Goal: Information Seeking & Learning: Learn about a topic

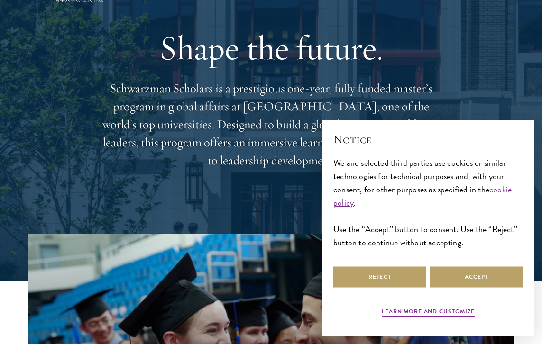
scroll to position [67, 0]
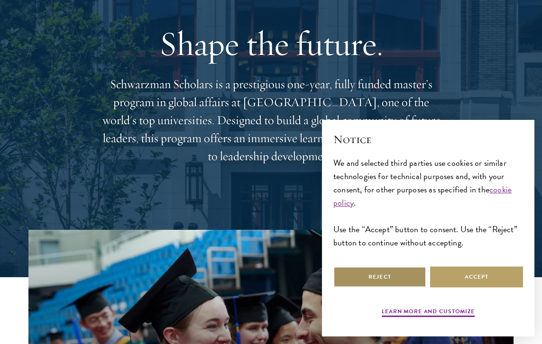
click at [409, 277] on button "Reject" at bounding box center [379, 277] width 93 height 21
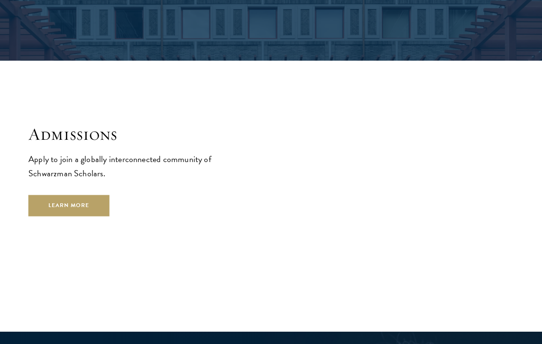
scroll to position [1470, 0]
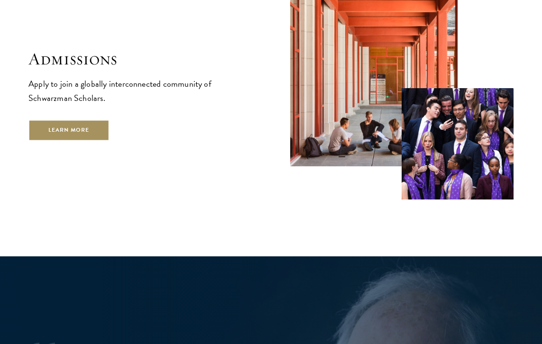
click at [54, 121] on link "Learn More" at bounding box center [68, 130] width 81 height 21
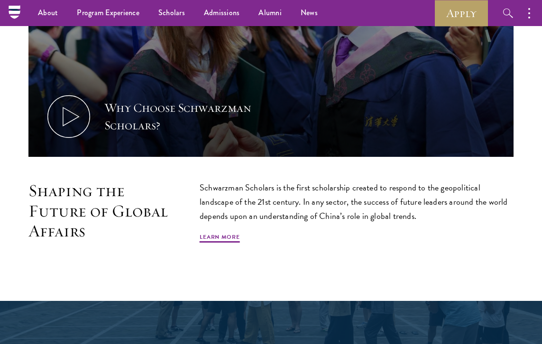
scroll to position [264, 0]
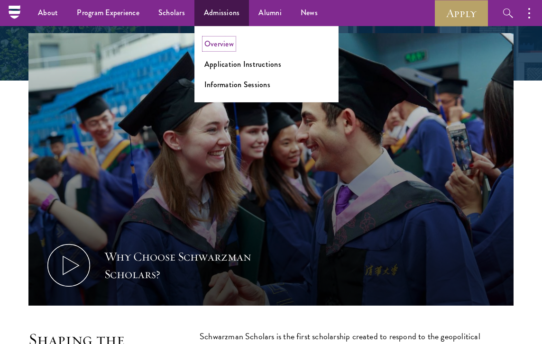
click at [223, 39] on link "Overview" at bounding box center [218, 43] width 29 height 11
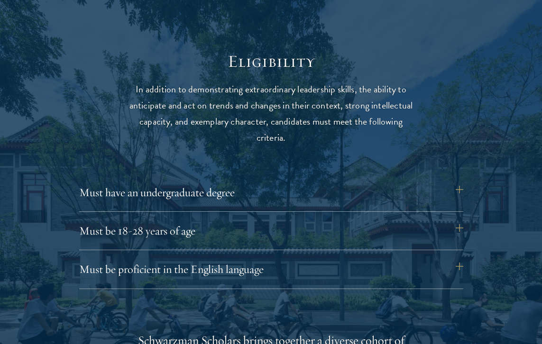
scroll to position [1250, 0]
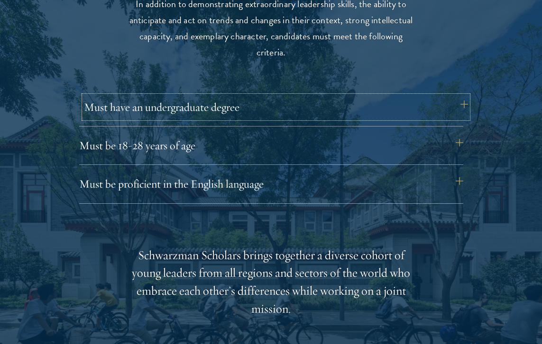
click at [217, 109] on button "Must have an undergraduate degree" at bounding box center [276, 107] width 384 height 23
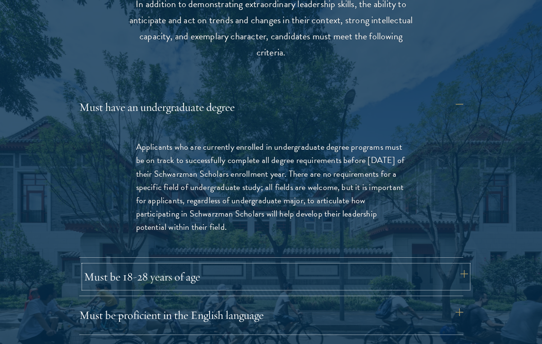
click at [212, 283] on button "Must be 18-28 years of age" at bounding box center [276, 277] width 384 height 23
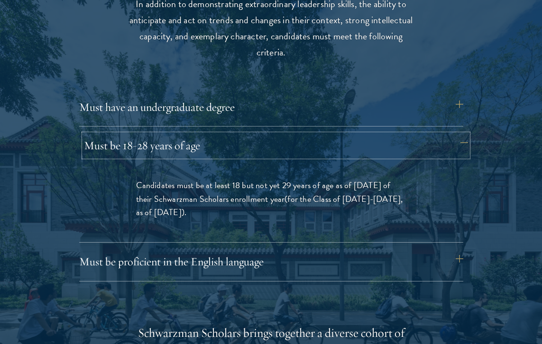
scroll to position [1276, 0]
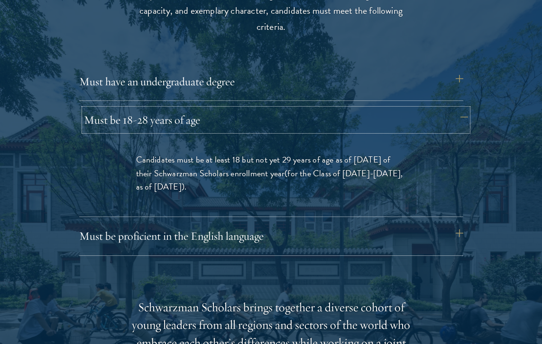
click at [296, 121] on button "Must be 18-28 years of age" at bounding box center [276, 120] width 384 height 23
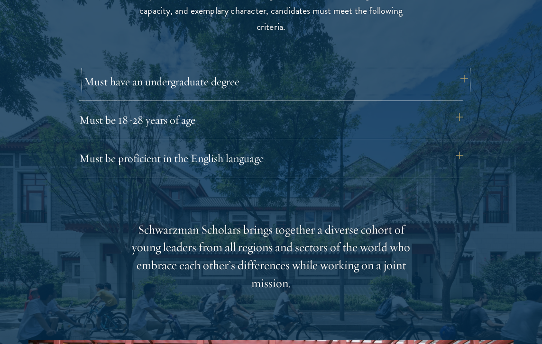
click at [293, 80] on button "Must have an undergraduate degree" at bounding box center [276, 81] width 384 height 23
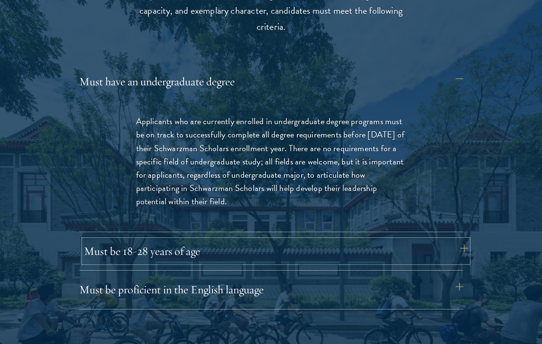
click at [269, 241] on button "Must be 18-28 years of age" at bounding box center [276, 251] width 384 height 23
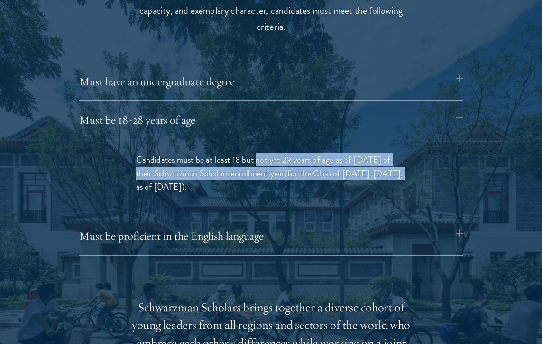
drag, startPoint x: 256, startPoint y: 162, endPoint x: 401, endPoint y: 179, distance: 145.6
click at [401, 179] on p "Candidates must be at least 18 but not yet 29 years of age as of August 1 of th…" at bounding box center [271, 173] width 270 height 40
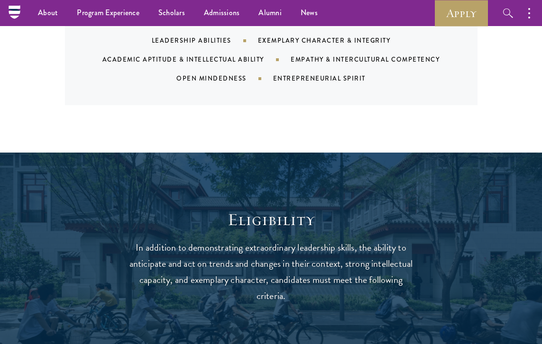
scroll to position [922, 0]
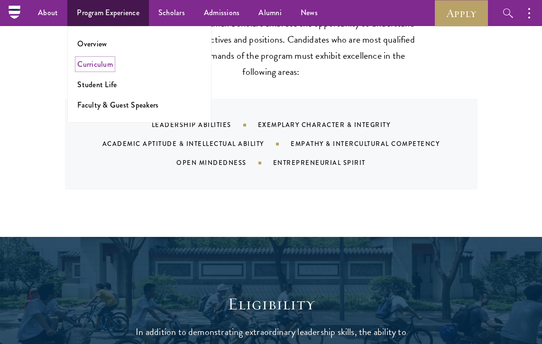
click at [99, 65] on link "Curriculum" at bounding box center [95, 64] width 36 height 11
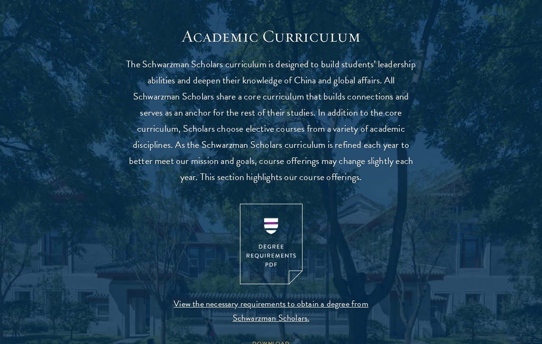
scroll to position [929, 0]
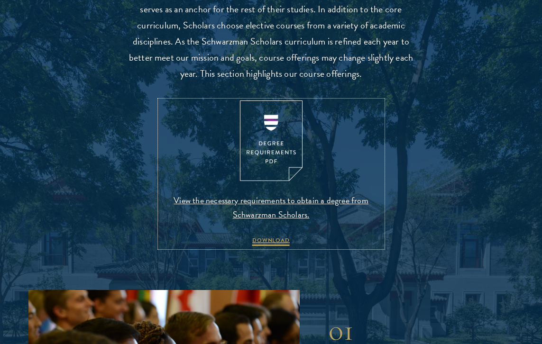
click at [265, 139] on img at bounding box center [271, 141] width 63 height 81
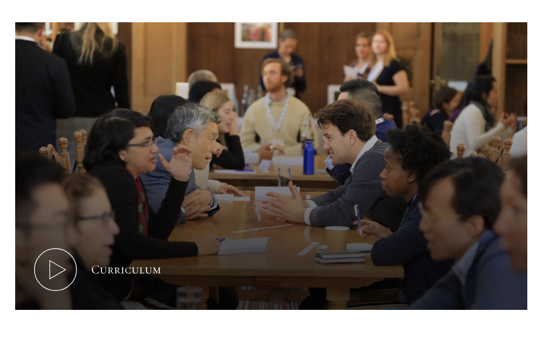
scroll to position [0, 0]
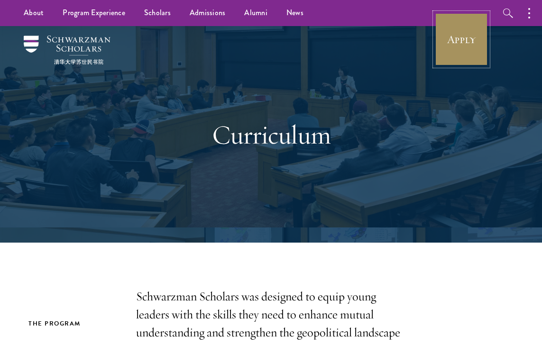
click at [472, 44] on link "Apply" at bounding box center [461, 39] width 53 height 53
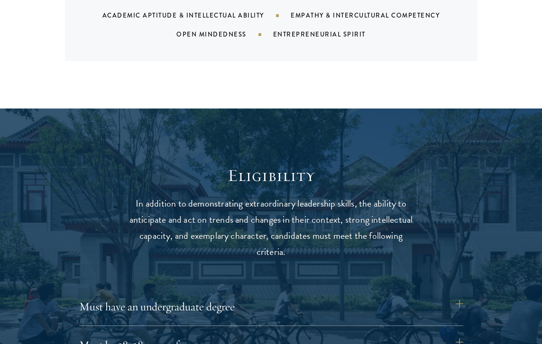
scroll to position [1304, 0]
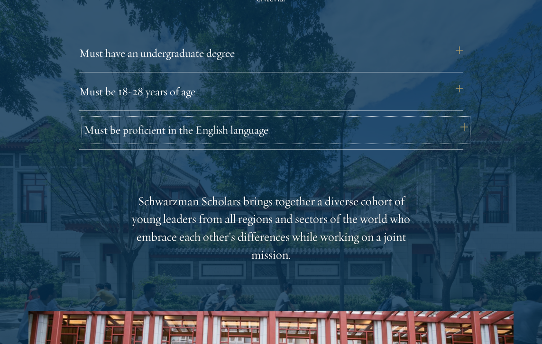
click at [362, 132] on button "Must be proficient in the English language" at bounding box center [276, 130] width 384 height 23
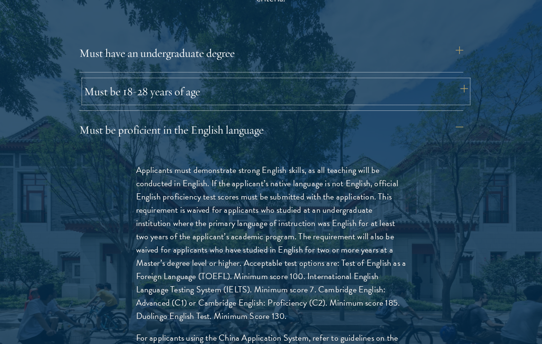
click at [362, 97] on button "Must be 18-28 years of age" at bounding box center [276, 91] width 384 height 23
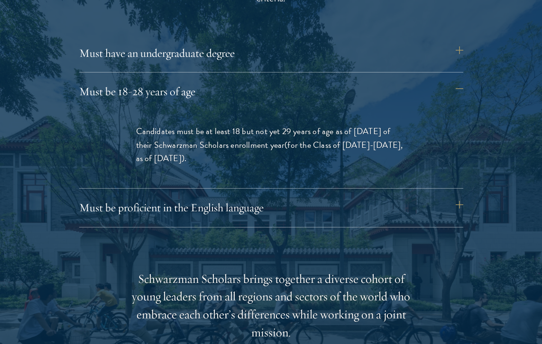
click at [353, 66] on div "Must have an undergraduate degree Applicants who are currently enrolled in unde…" at bounding box center [271, 57] width 384 height 31
click at [351, 55] on button "Must have an undergraduate degree" at bounding box center [276, 53] width 384 height 23
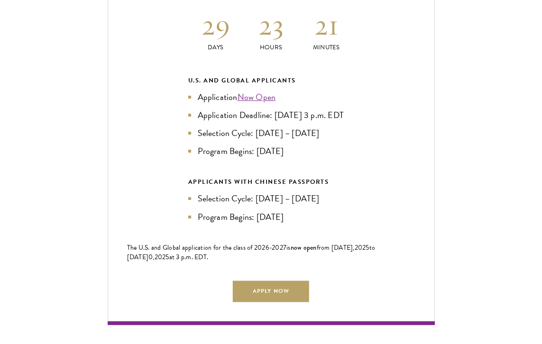
scroll to position [2193, 0]
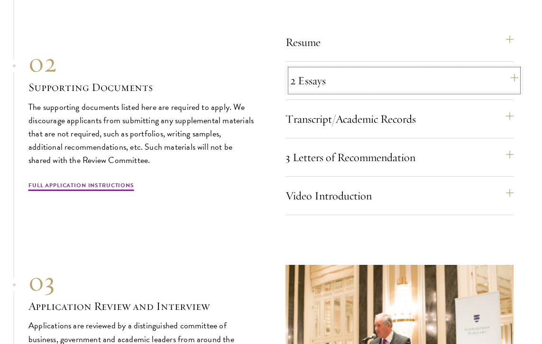
click at [385, 92] on button "2 Essays" at bounding box center [404, 80] width 229 height 23
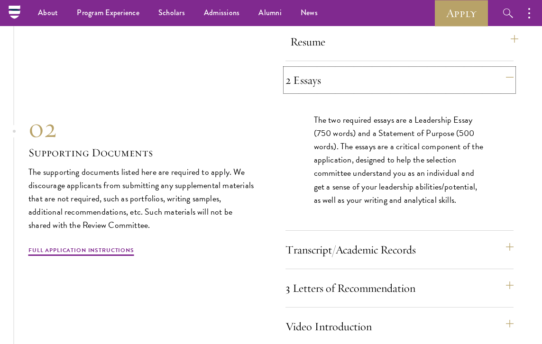
scroll to position [3112, 0]
click at [386, 51] on button "Resume" at bounding box center [404, 42] width 229 height 23
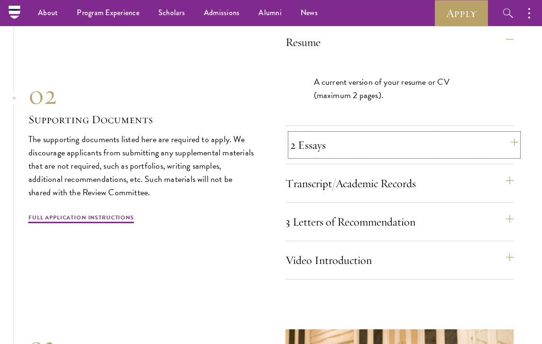
click at [377, 156] on button "2 Essays" at bounding box center [404, 145] width 229 height 23
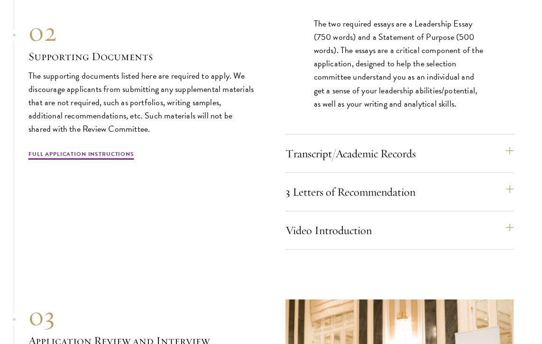
scroll to position [3217, 0]
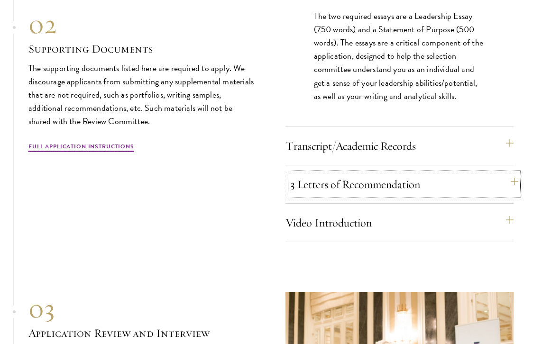
click at [447, 195] on button "3 Letters of Recommendation" at bounding box center [404, 184] width 229 height 23
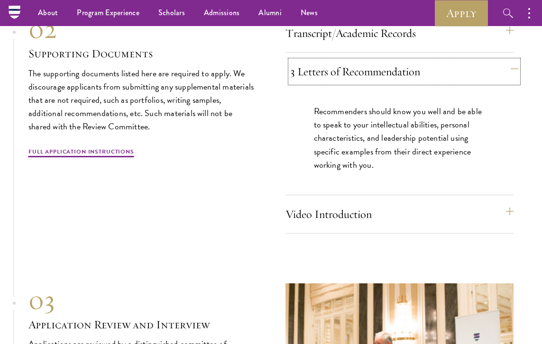
scroll to position [3178, 0]
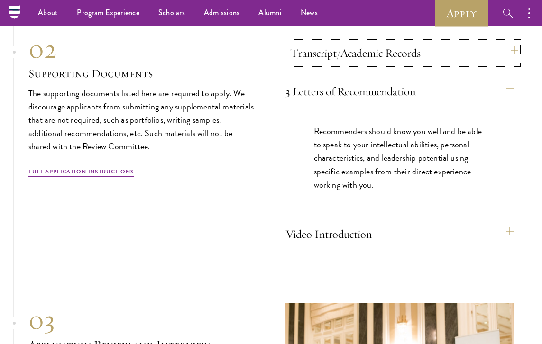
click at [470, 64] on button "Transcript/Academic Records" at bounding box center [404, 53] width 229 height 23
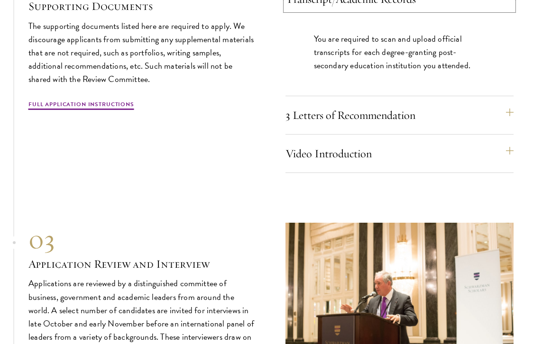
scroll to position [3233, 0]
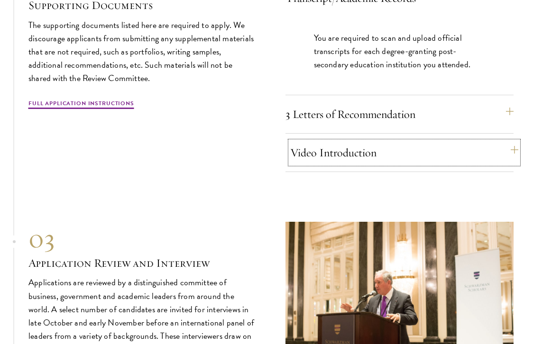
click at [458, 163] on button "Video Introduction" at bounding box center [404, 152] width 229 height 23
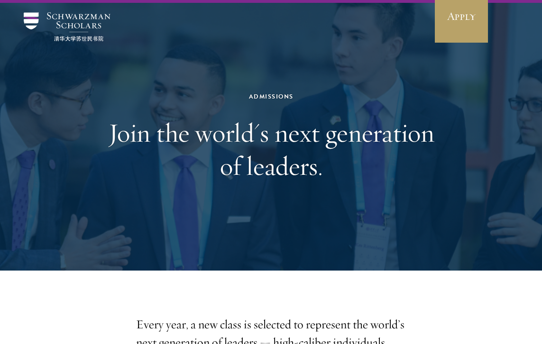
scroll to position [0, 0]
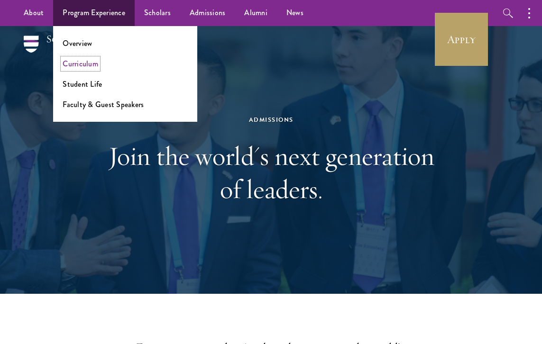
click at [89, 59] on link "Curriculum" at bounding box center [81, 63] width 36 height 11
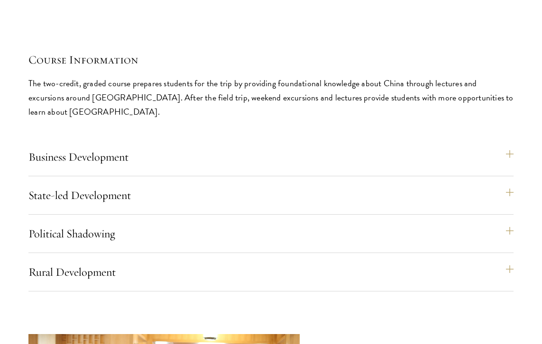
scroll to position [4030, 0]
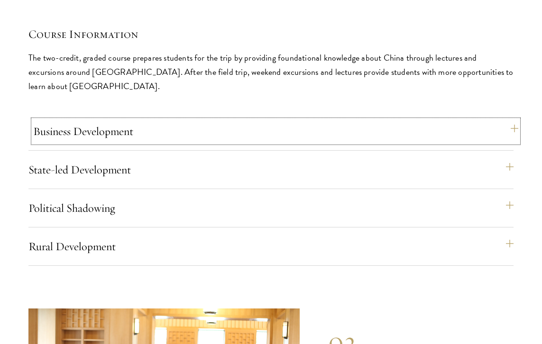
click at [250, 120] on button "Business Development" at bounding box center [275, 131] width 485 height 23
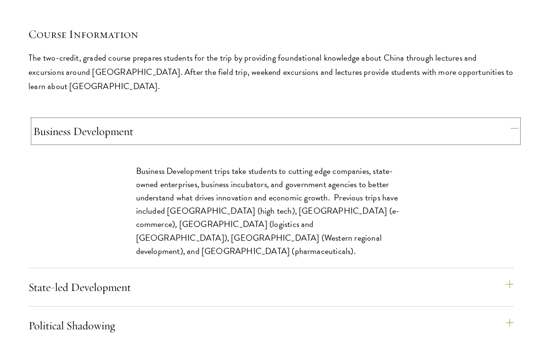
click at [250, 120] on button "Business Development" at bounding box center [275, 131] width 485 height 23
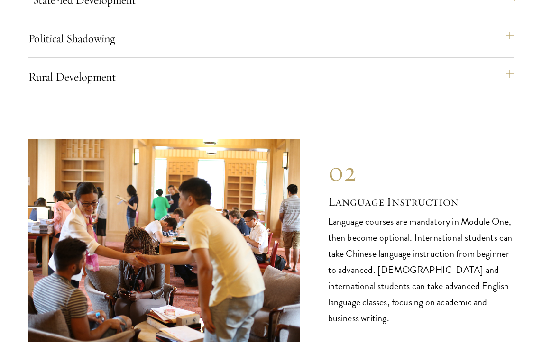
scroll to position [4241, 0]
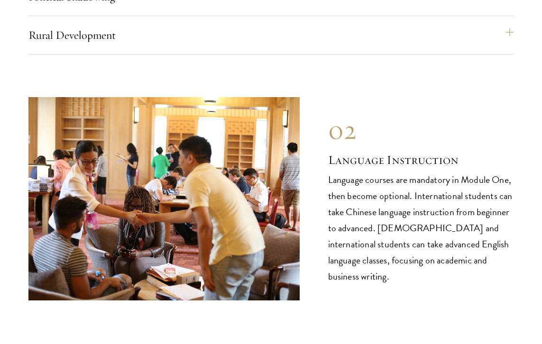
click at [296, 34] on div "Rural Development Rural Development field trips enable students to see first-ha…" at bounding box center [270, 39] width 485 height 31
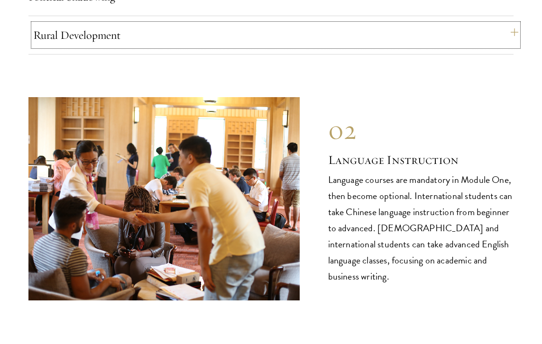
click at [295, 24] on button "Rural Development" at bounding box center [275, 35] width 485 height 23
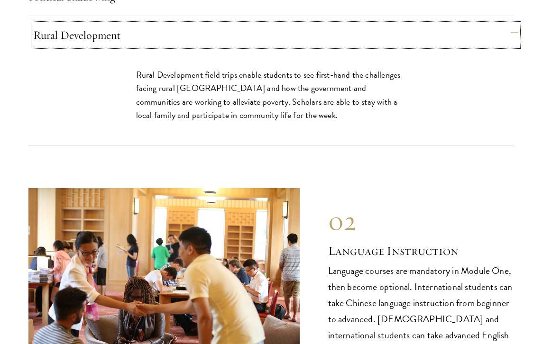
click at [295, 24] on button "Rural Development" at bounding box center [275, 35] width 485 height 23
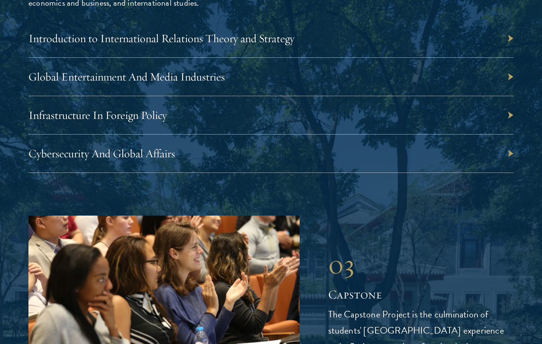
scroll to position [3068, 0]
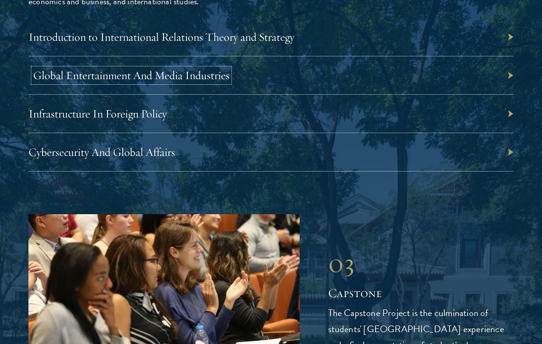
click at [209, 75] on link "Global Entertainment And Media Industries" at bounding box center [131, 75] width 196 height 14
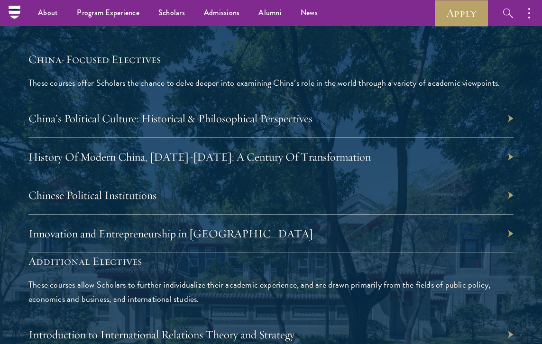
scroll to position [2787, 0]
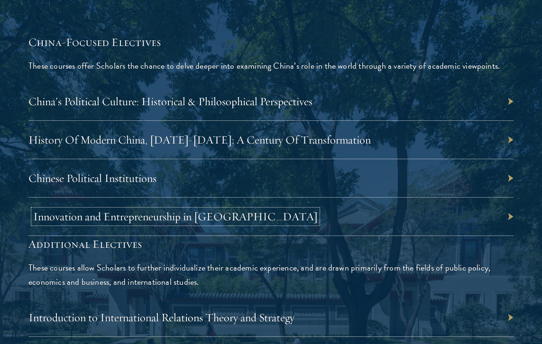
click at [207, 222] on link "Innovation and Entrepreneurship in [GEOGRAPHIC_DATA]" at bounding box center [175, 217] width 285 height 14
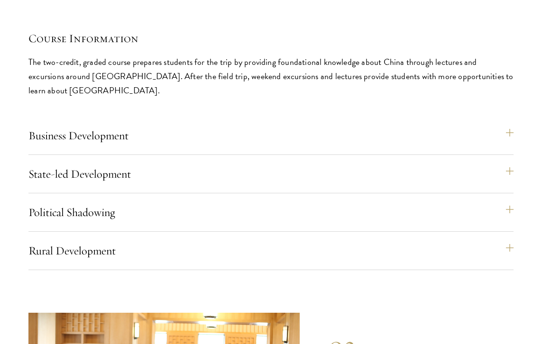
scroll to position [4027, 0]
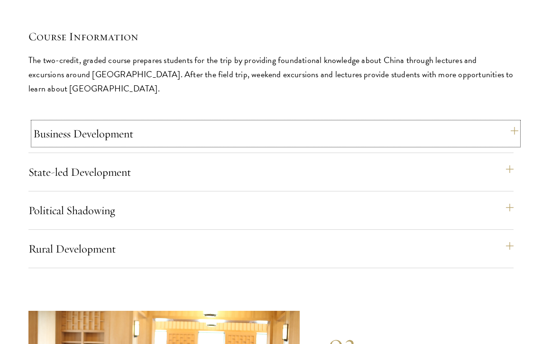
click at [221, 122] on button "Business Development" at bounding box center [275, 133] width 485 height 23
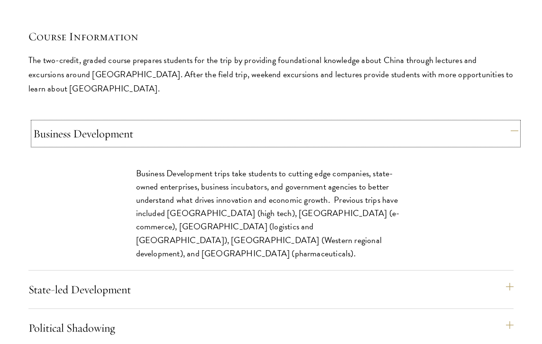
click at [221, 122] on button "Business Development" at bounding box center [275, 133] width 485 height 23
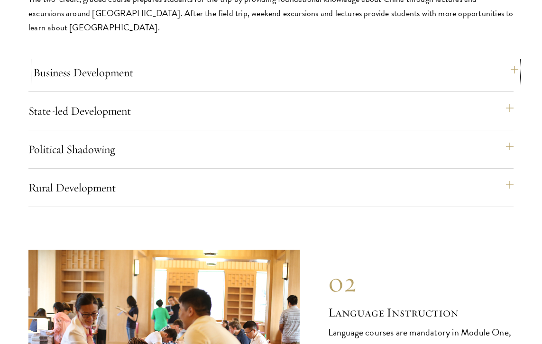
scroll to position [4089, 0]
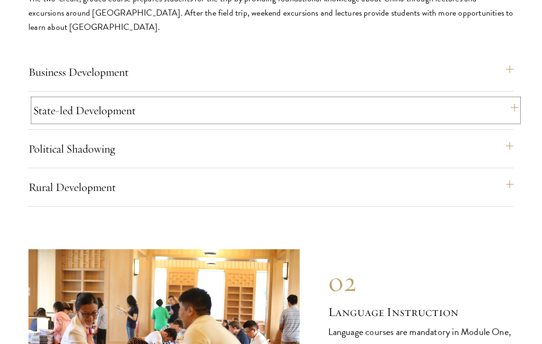
click at [214, 99] on button "State-led Development" at bounding box center [275, 110] width 485 height 23
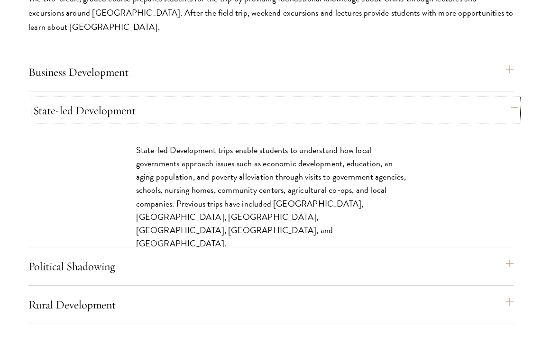
click at [214, 99] on button "State-led Development" at bounding box center [275, 110] width 485 height 23
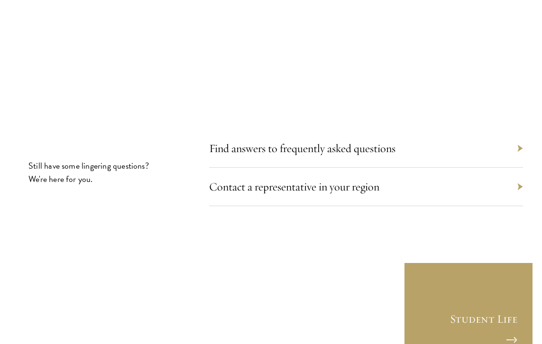
scroll to position [5209, 0]
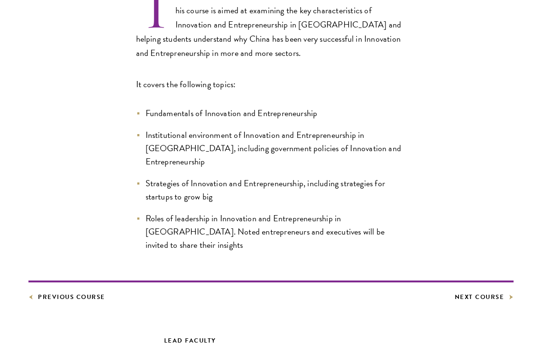
scroll to position [338, 0]
